Goal: Task Accomplishment & Management: Use online tool/utility

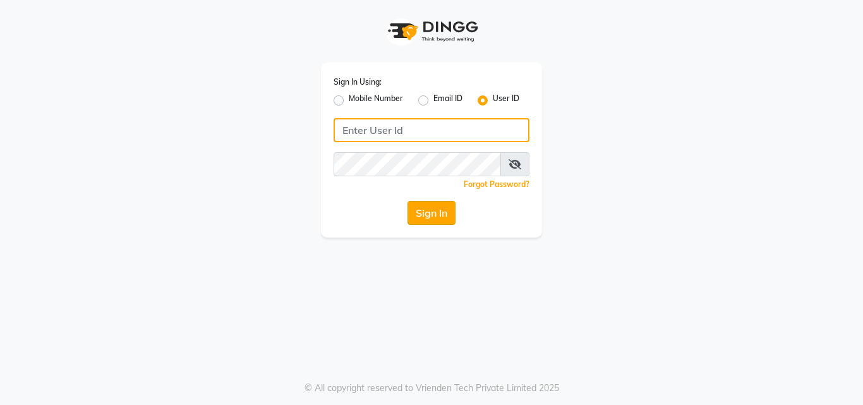
type input "arjun"
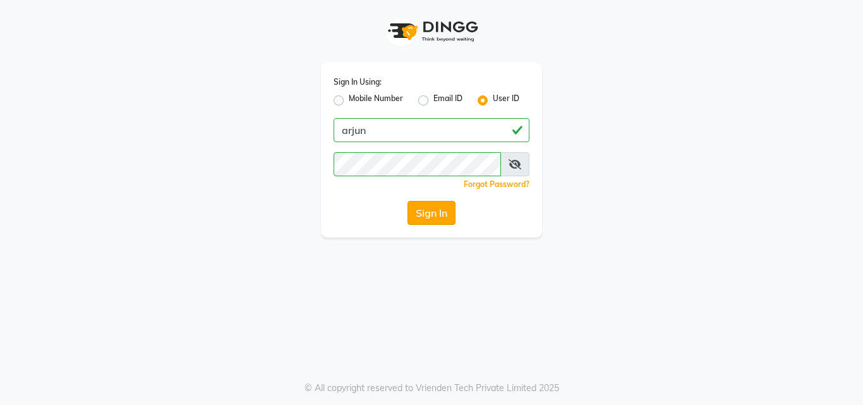
click at [416, 202] on button "Sign In" at bounding box center [432, 213] width 48 height 24
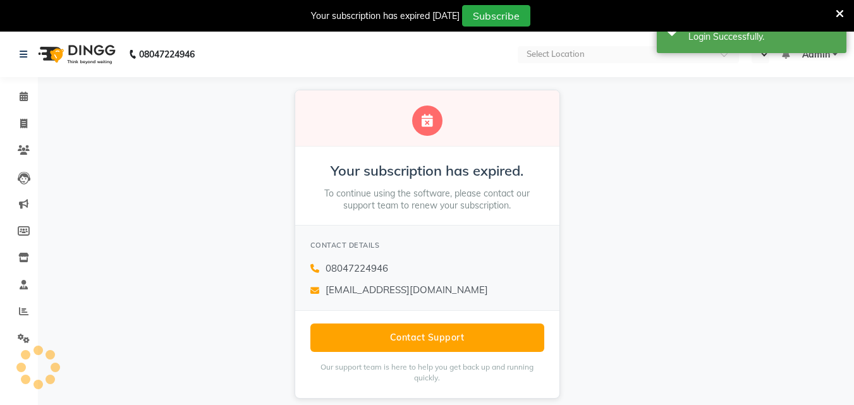
select select "en"
